Goal: Information Seeking & Learning: Learn about a topic

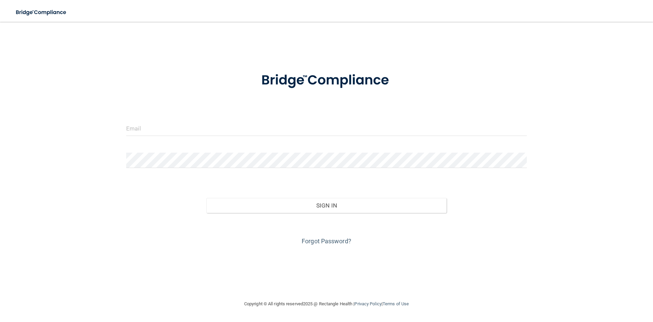
click at [164, 139] on div at bounding box center [326, 130] width 411 height 20
click at [157, 124] on input "email" at bounding box center [326, 127] width 401 height 15
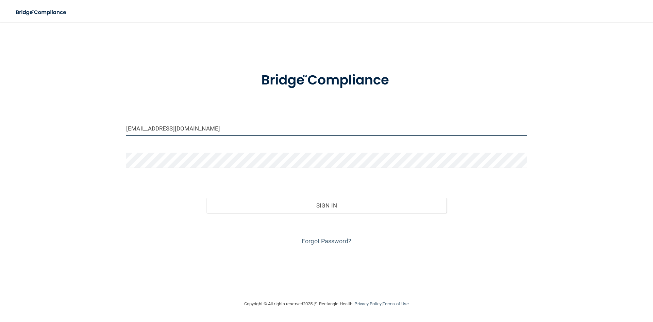
type input "[EMAIL_ADDRESS][DOMAIN_NAME]"
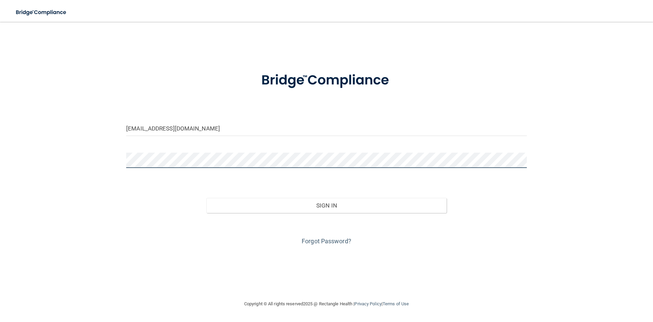
click at [207, 198] on button "Sign In" at bounding box center [327, 205] width 241 height 15
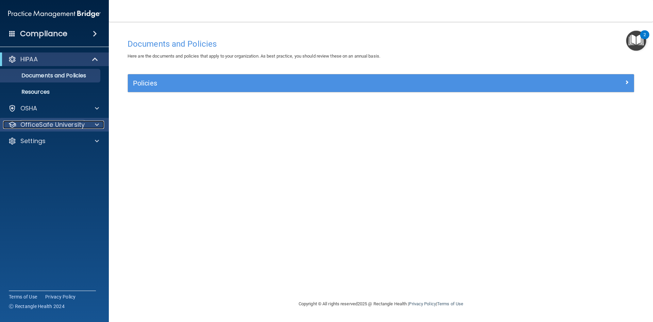
click at [70, 125] on p "OfficeSafe University" at bounding box center [52, 124] width 64 height 8
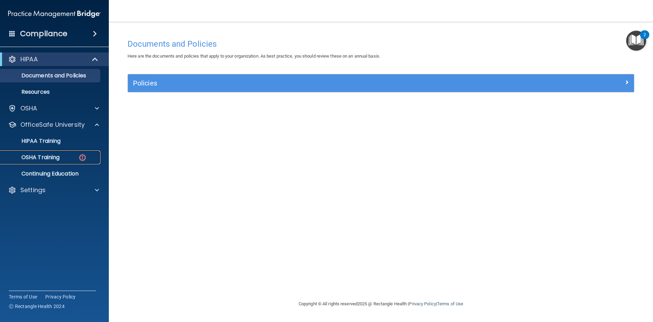
click at [55, 154] on p "OSHA Training" at bounding box center [31, 157] width 55 height 7
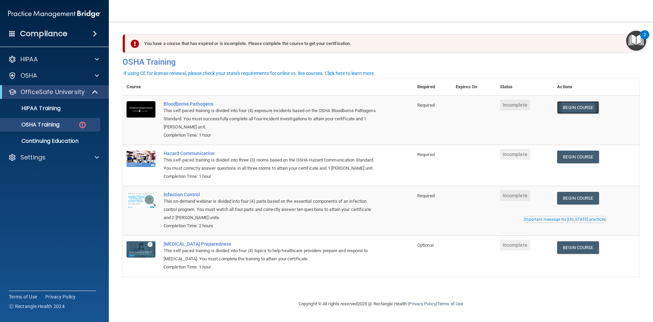
click at [575, 107] on link "Begin Course" at bounding box center [579, 107] width 42 height 13
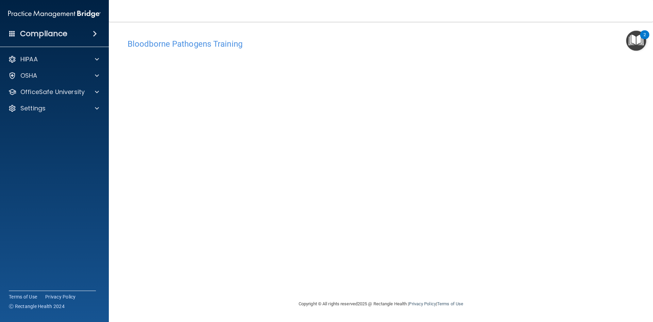
click at [87, 36] on div "Compliance" at bounding box center [54, 33] width 109 height 15
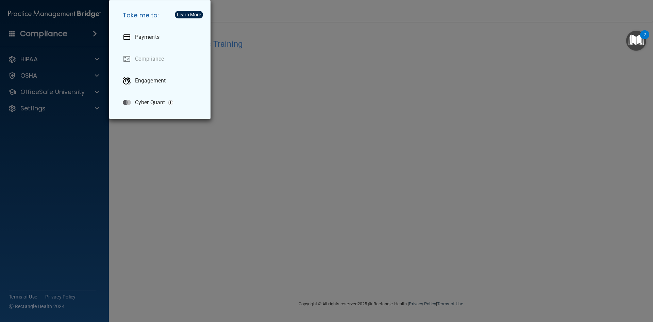
click at [143, 136] on div "Take me to: Payments Compliance Engagement Cyber Quant" at bounding box center [326, 161] width 653 height 322
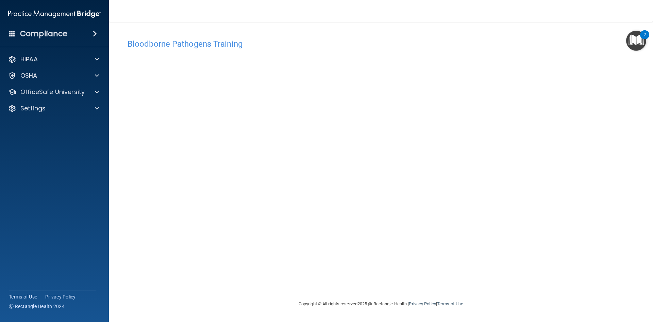
click at [86, 31] on div "Compliance" at bounding box center [54, 33] width 109 height 15
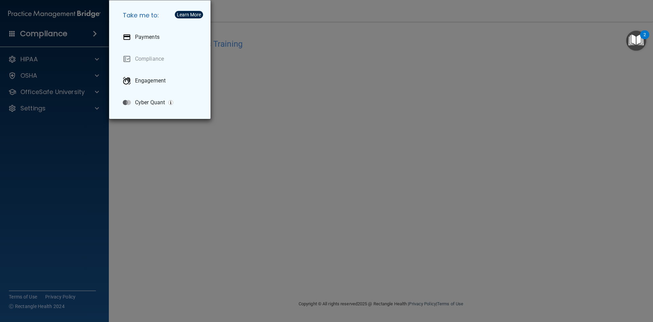
click at [175, 164] on div "Take me to: Payments Compliance Engagement Cyber Quant" at bounding box center [326, 161] width 653 height 322
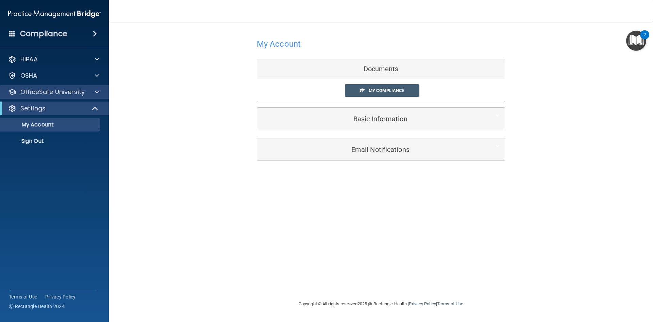
click at [81, 96] on div "OfficeSafe University" at bounding box center [54, 92] width 109 height 14
click at [103, 88] on div at bounding box center [95, 92] width 17 height 8
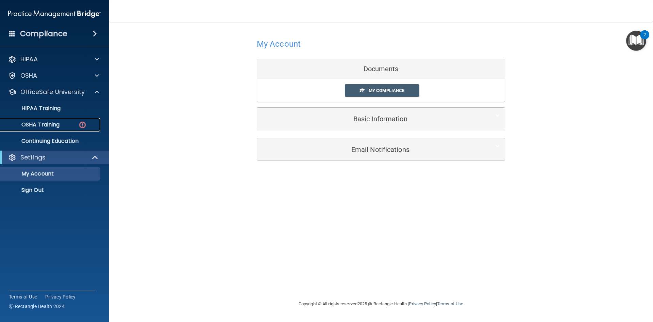
click at [66, 125] on div "OSHA Training" at bounding box center [50, 124] width 93 height 7
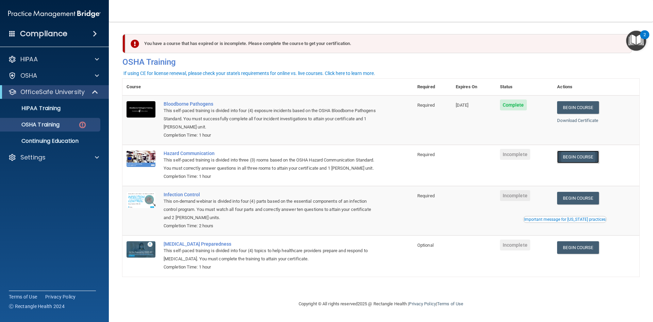
click at [572, 159] on link "Begin Course" at bounding box center [579, 156] width 42 height 13
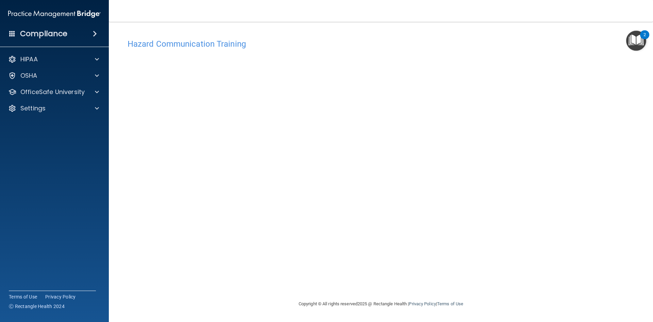
click at [99, 26] on div "Compliance" at bounding box center [54, 20] width 95 height 41
click at [97, 35] on span at bounding box center [95, 34] width 4 height 8
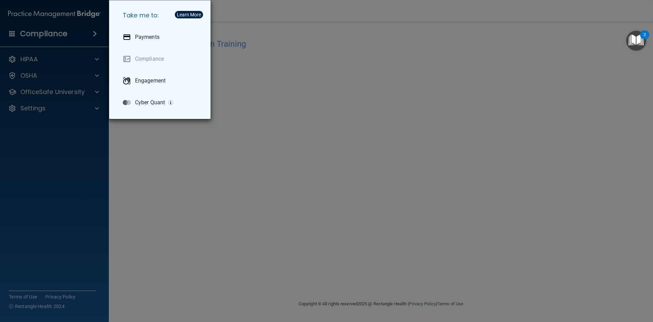
click at [318, 29] on div "Take me to: Payments Compliance Engagement Cyber Quant" at bounding box center [326, 161] width 653 height 322
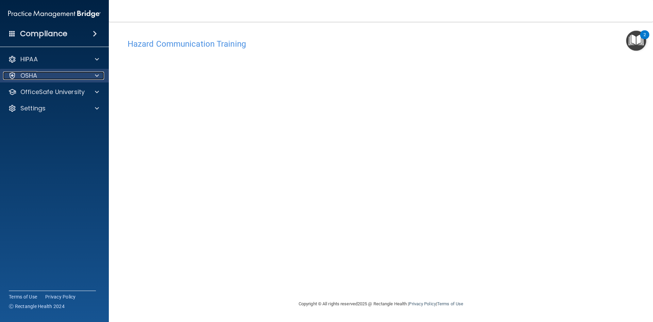
click at [96, 75] on span at bounding box center [97, 75] width 4 height 8
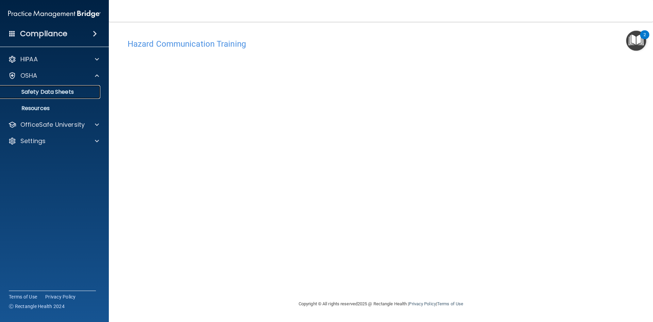
click at [86, 90] on p "Safety Data Sheets" at bounding box center [50, 91] width 93 height 7
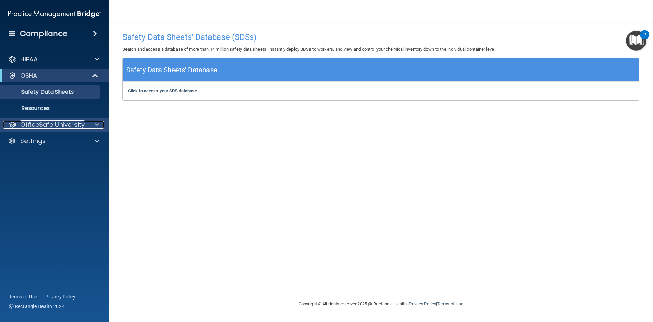
click at [46, 124] on p "OfficeSafe University" at bounding box center [52, 124] width 64 height 8
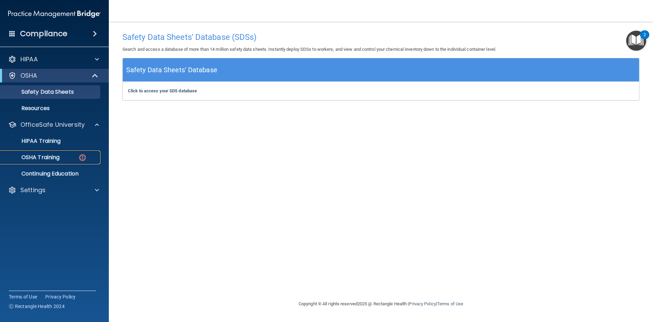
click at [35, 157] on p "OSHA Training" at bounding box center [31, 157] width 55 height 7
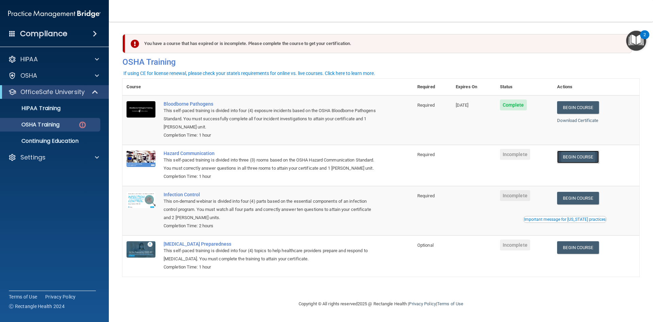
click at [580, 158] on link "Begin Course" at bounding box center [579, 156] width 42 height 13
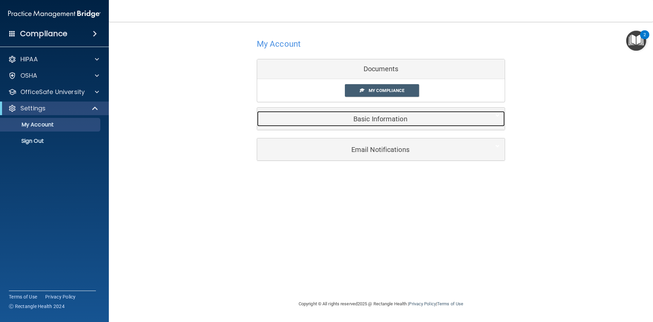
click at [388, 116] on h5 "Basic Information" at bounding box center [370, 118] width 217 height 7
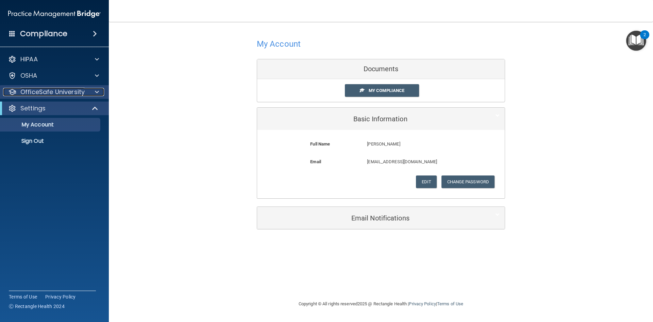
click at [35, 91] on p "OfficeSafe University" at bounding box center [52, 92] width 64 height 8
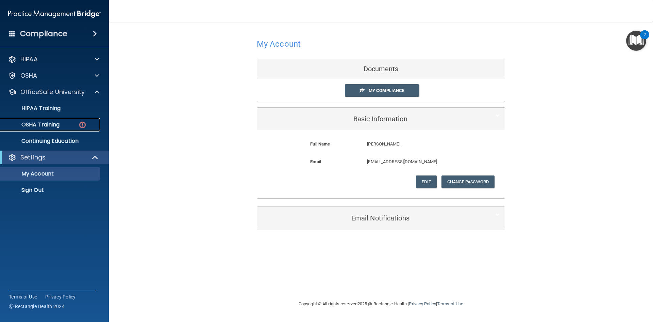
click at [55, 121] on p "OSHA Training" at bounding box center [31, 124] width 55 height 7
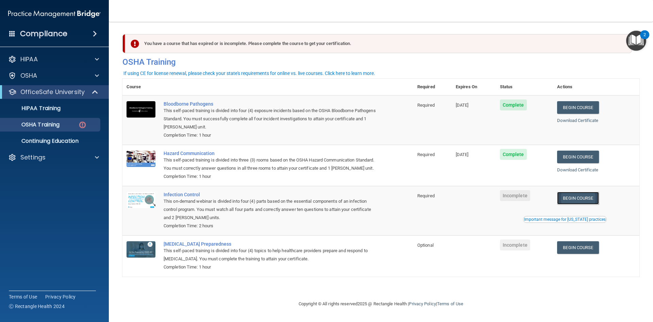
click at [581, 198] on link "Begin Course" at bounding box center [579, 198] width 42 height 13
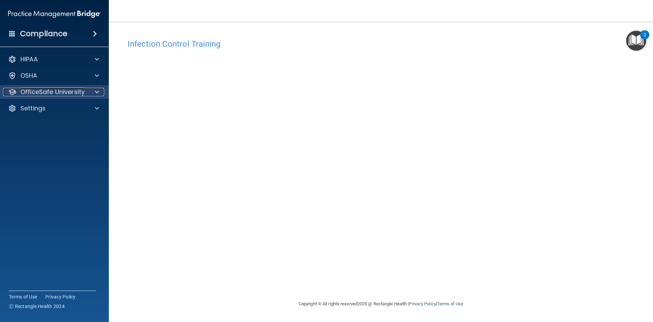
click at [93, 94] on div at bounding box center [95, 92] width 17 height 8
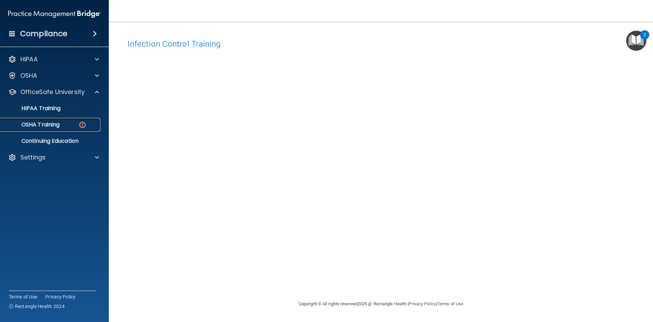
click at [62, 123] on div "OSHA Training" at bounding box center [50, 124] width 93 height 7
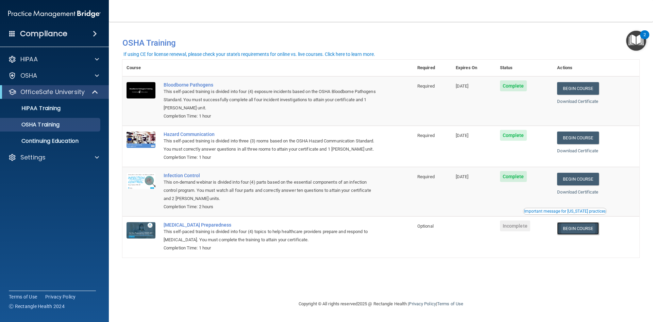
click at [575, 226] on link "Begin Course" at bounding box center [579, 228] width 42 height 13
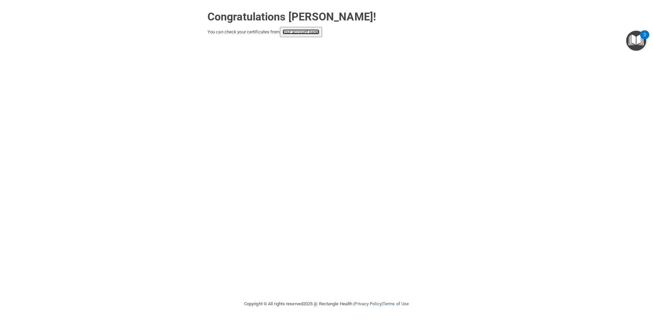
click at [294, 32] on link "your account page!" at bounding box center [301, 31] width 37 height 5
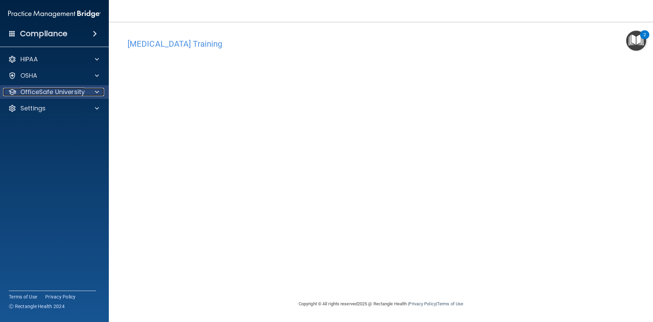
click at [93, 92] on div at bounding box center [95, 92] width 17 height 8
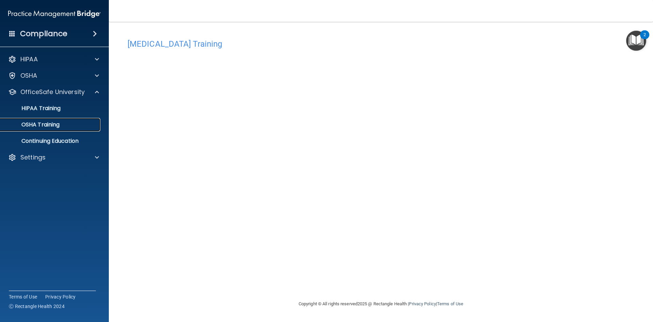
click at [47, 124] on p "OSHA Training" at bounding box center [31, 124] width 55 height 7
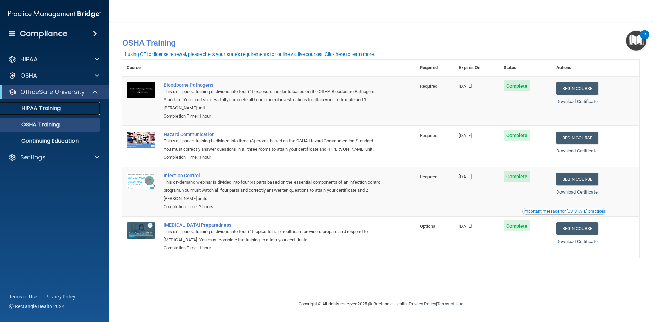
click at [49, 108] on p "HIPAA Training" at bounding box center [32, 108] width 56 height 7
